Goal: Transaction & Acquisition: Purchase product/service

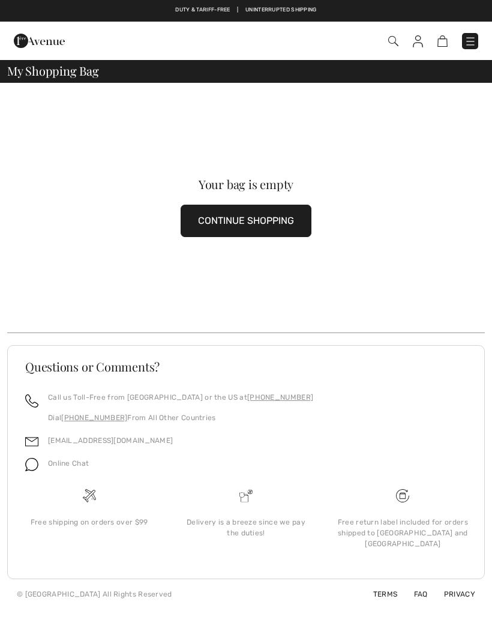
click at [295, 222] on button "CONTINUE SHOPPING" at bounding box center [246, 221] width 131 height 32
click at [278, 220] on button "CONTINUE SHOPPING" at bounding box center [246, 221] width 131 height 32
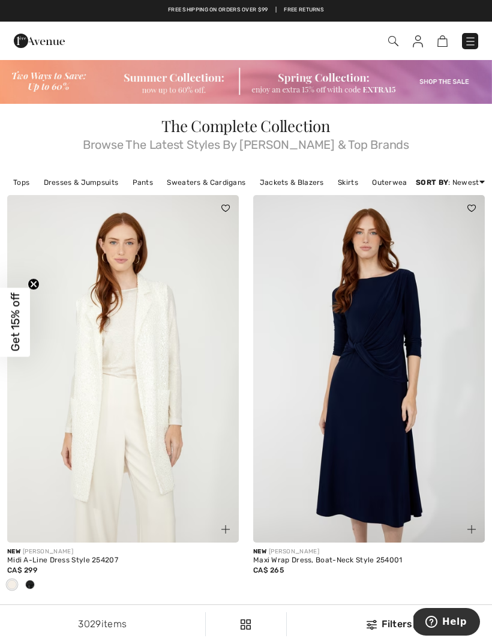
click at [399, 37] on span at bounding box center [347, 41] width 264 height 16
click at [394, 43] on img at bounding box center [393, 41] width 10 height 10
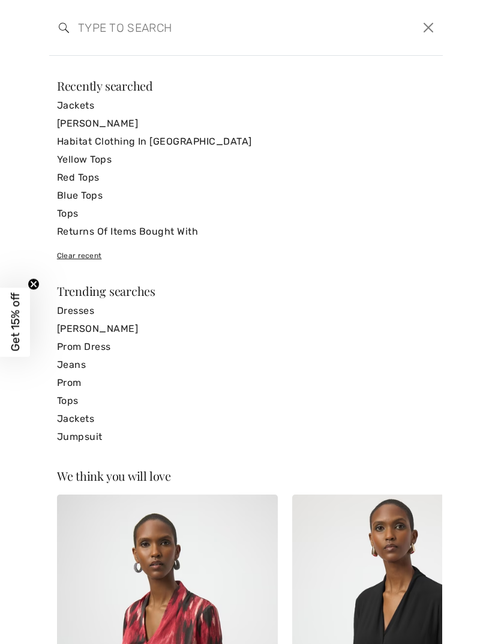
click at [86, 28] on input "search" at bounding box center [204, 28] width 270 height 36
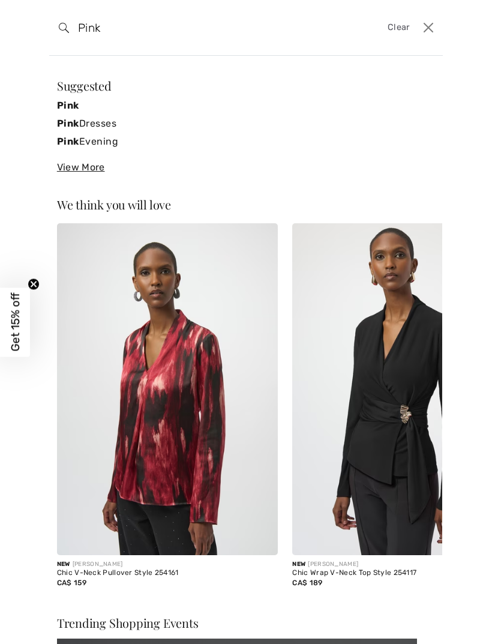
type input "Pink"
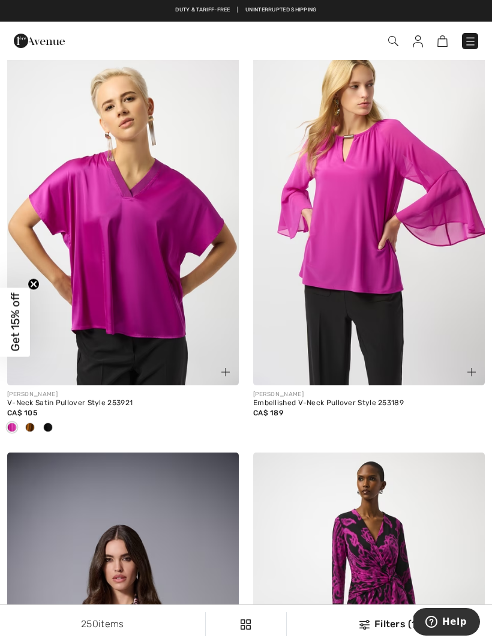
scroll to position [5729, 0]
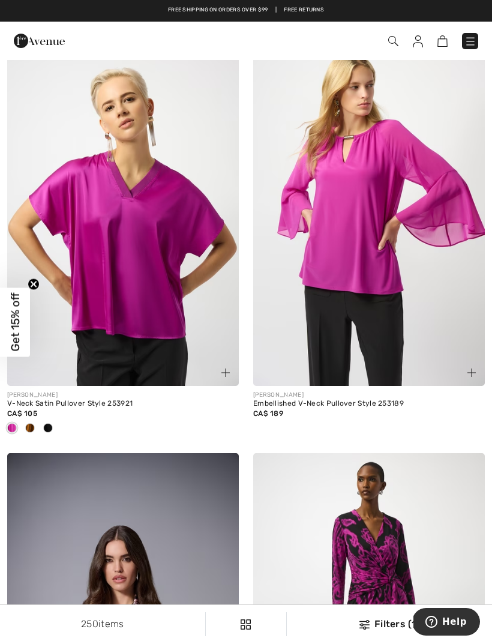
click at [373, 321] on img at bounding box center [369, 212] width 232 height 348
click at [351, 291] on img at bounding box center [369, 212] width 232 height 348
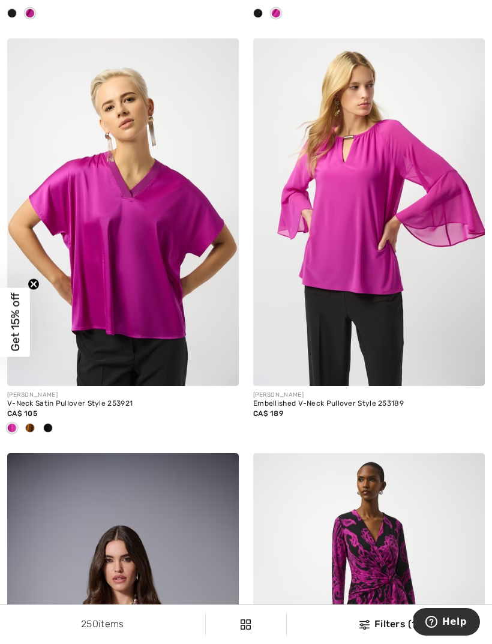
click at [340, 400] on div "Embellished V-Neck Pullover Style 253189" at bounding box center [369, 404] width 232 height 8
click at [397, 290] on img at bounding box center [369, 212] width 232 height 348
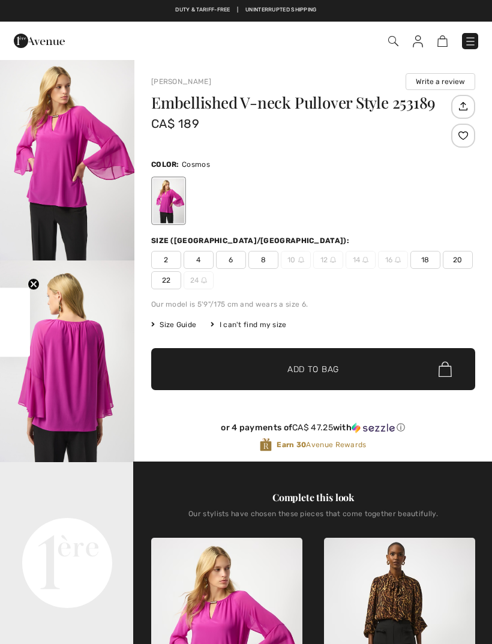
checkbox input "true"
